Goal: Task Accomplishment & Management: Manage account settings

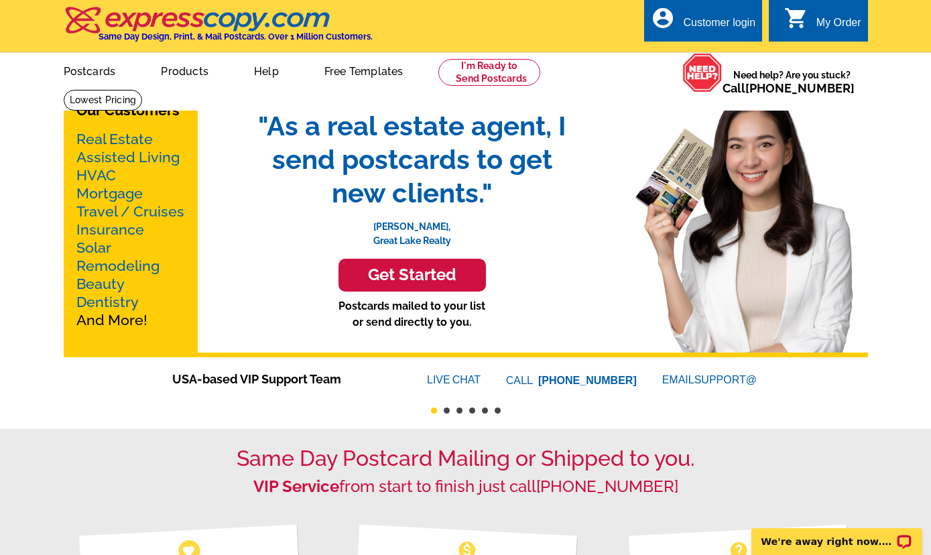
click at [681, 21] on link "account_circle Customer login" at bounding box center [703, 23] width 105 height 17
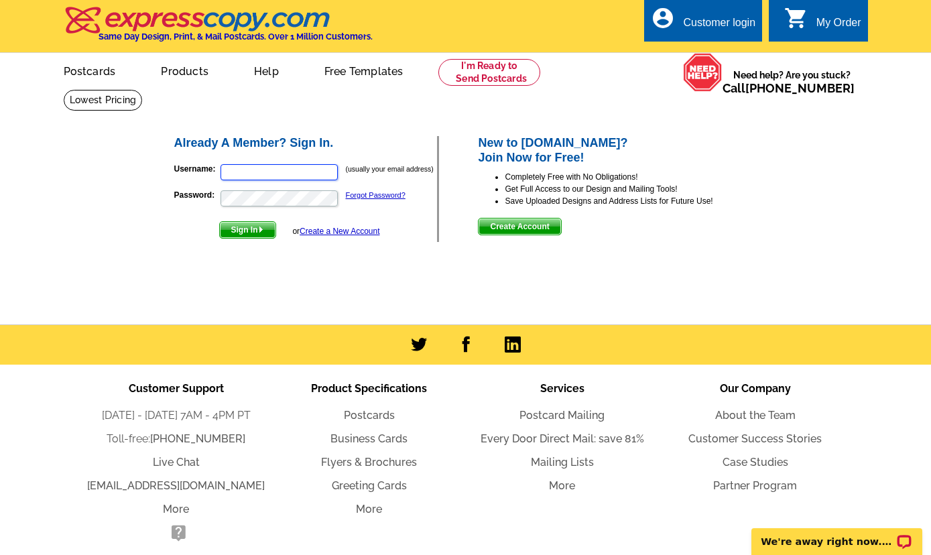
paste input "stephencarrigan@remax.net"
type input "stephencarrigan@remax.net"
click at [245, 229] on span "Sign In" at bounding box center [248, 230] width 56 height 16
